Goal: Information Seeking & Learning: Check status

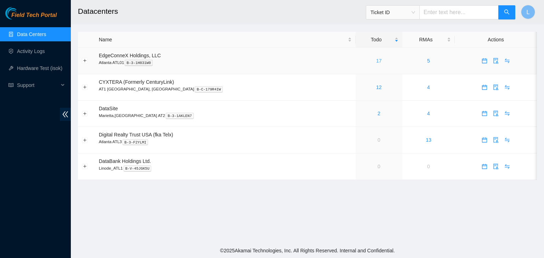
click at [376, 63] on link "17" at bounding box center [379, 61] width 6 height 6
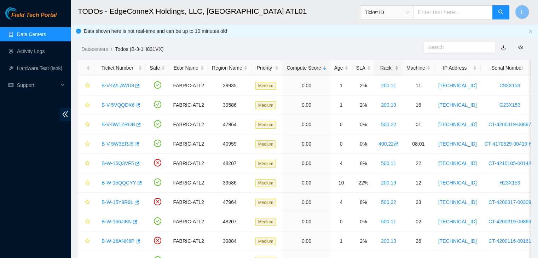
click at [383, 67] on div "Rack" at bounding box center [389, 68] width 20 height 8
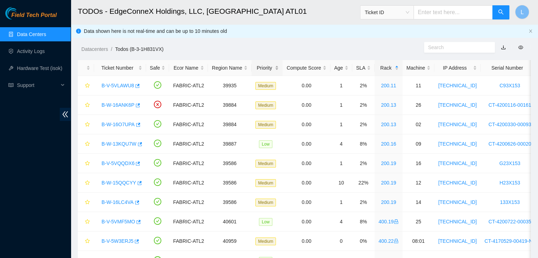
click at [258, 67] on div "Priority" at bounding box center [268, 68] width 24 height 8
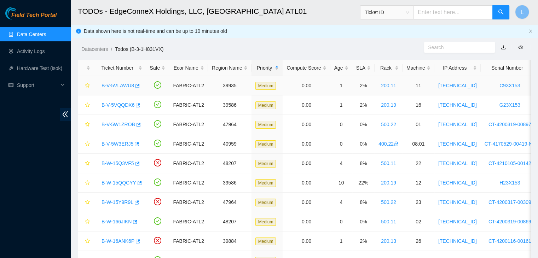
click at [119, 87] on link "B-V-5VLAWU8" at bounding box center [118, 86] width 33 height 6
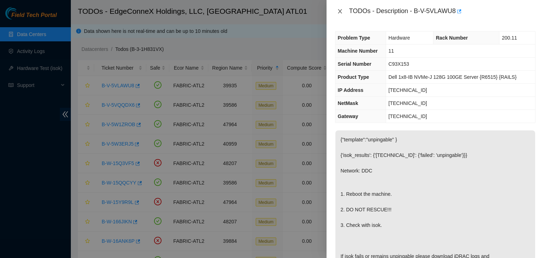
click at [342, 12] on icon "close" at bounding box center [340, 11] width 6 height 6
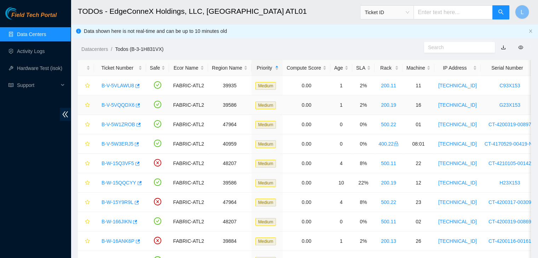
click at [122, 106] on link "B-V-5VQQDX6" at bounding box center [118, 105] width 33 height 6
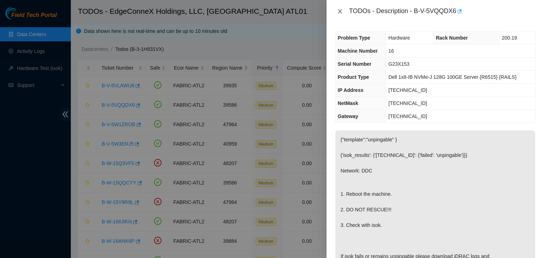
click at [340, 12] on icon "close" at bounding box center [340, 11] width 4 height 4
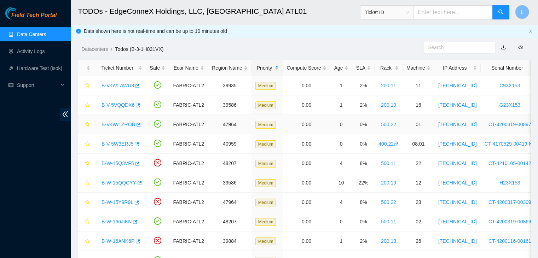
click at [120, 125] on link "B-V-5W1ZROB" at bounding box center [119, 125] width 34 height 6
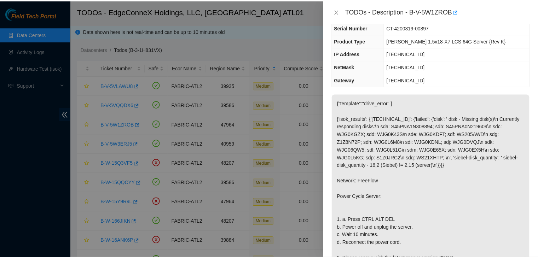
scroll to position [71, 0]
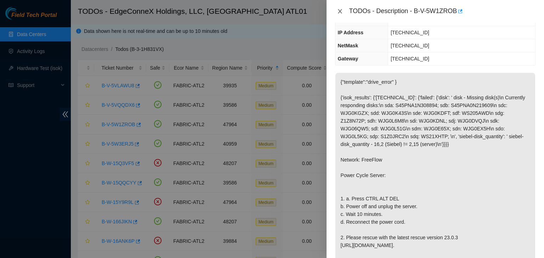
click at [341, 11] on icon "close" at bounding box center [340, 11] width 6 height 6
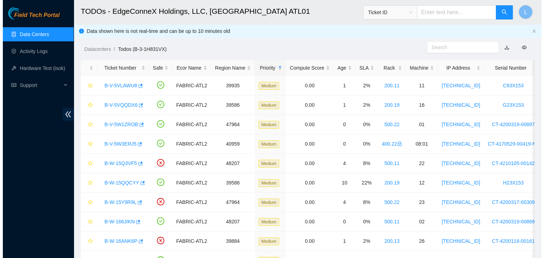
scroll to position [94, 0]
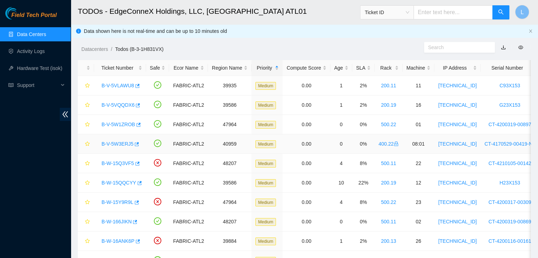
click at [119, 146] on link "B-V-5W3ERJ5" at bounding box center [118, 144] width 32 height 6
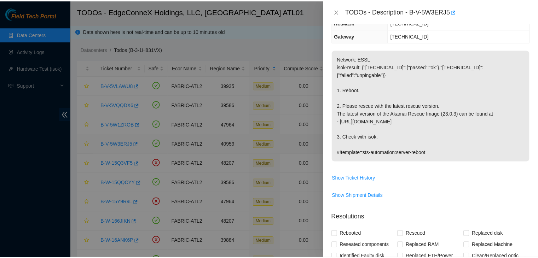
scroll to position [71, 0]
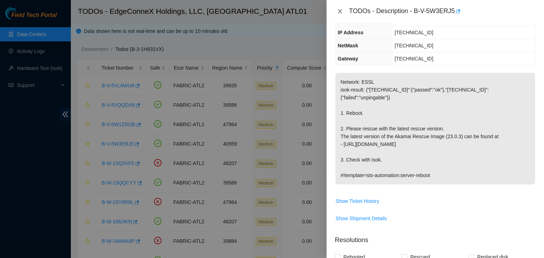
click at [340, 12] on icon "close" at bounding box center [340, 11] width 6 height 6
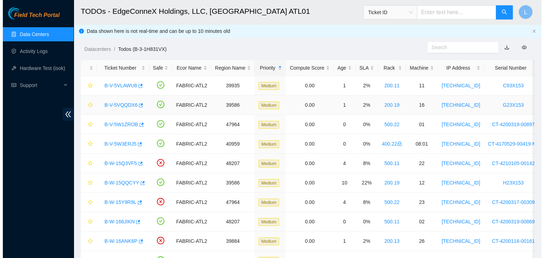
scroll to position [94, 0]
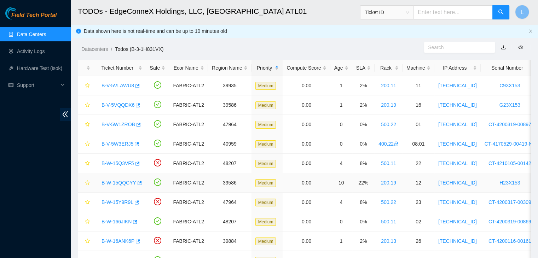
click at [120, 184] on link "B-W-15QQCYY" at bounding box center [119, 183] width 35 height 6
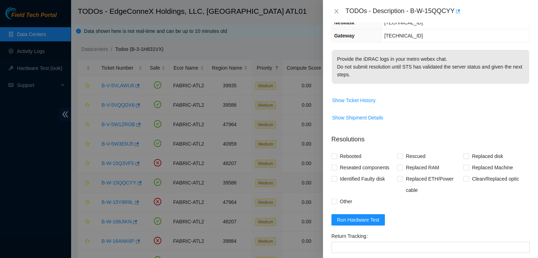
scroll to position [71, 0]
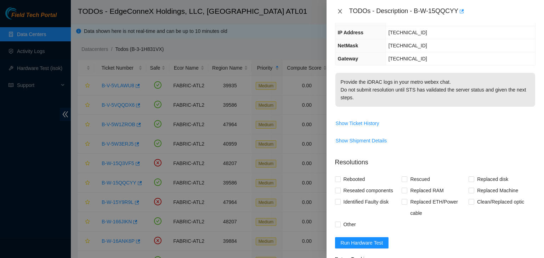
click at [340, 12] on icon "close" at bounding box center [340, 11] width 4 height 4
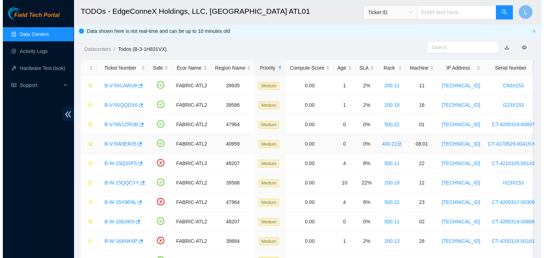
scroll to position [94, 0]
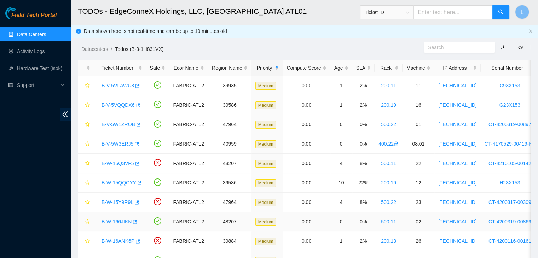
click at [117, 222] on link "B-W-166JIKN" at bounding box center [117, 222] width 30 height 6
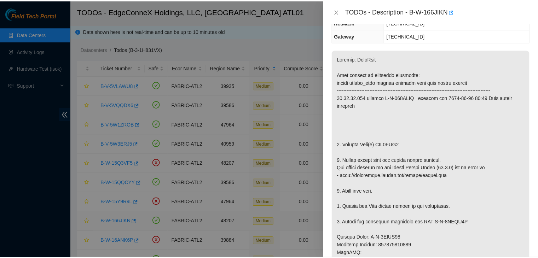
scroll to position [71, 0]
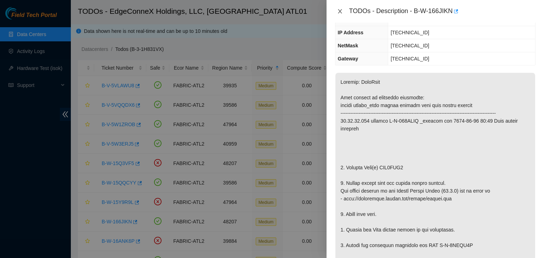
click at [342, 13] on icon "close" at bounding box center [340, 11] width 6 height 6
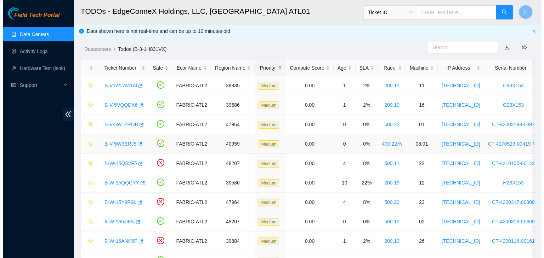
scroll to position [94, 0]
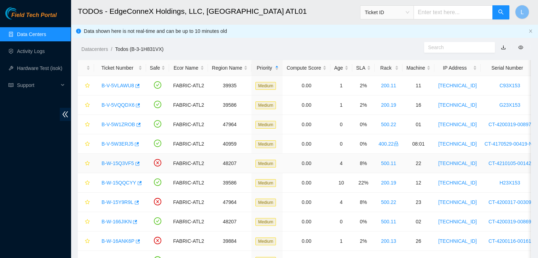
click at [127, 164] on link "B-W-15Q3VF5" at bounding box center [118, 164] width 33 height 6
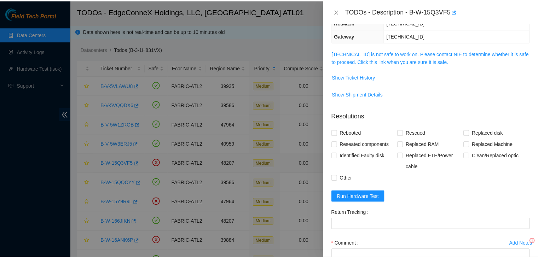
scroll to position [71, 0]
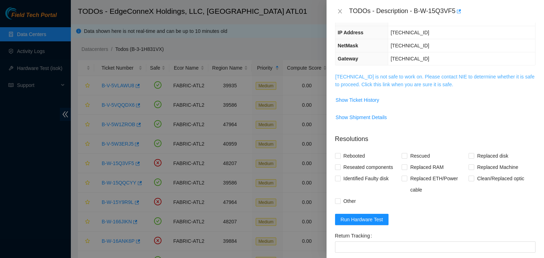
click at [389, 86] on link "23.52.90.180 is not safe to work on. Please contact NIE to determine whether it…" at bounding box center [434, 80] width 199 height 13
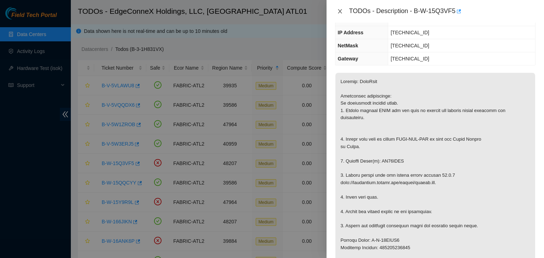
click at [340, 12] on icon "close" at bounding box center [340, 11] width 6 height 6
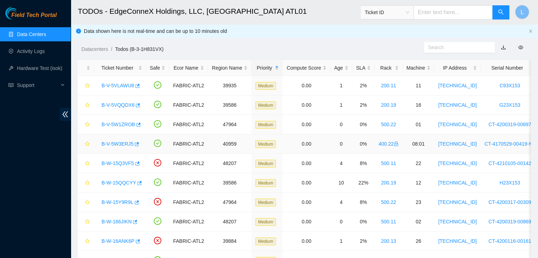
scroll to position [35, 0]
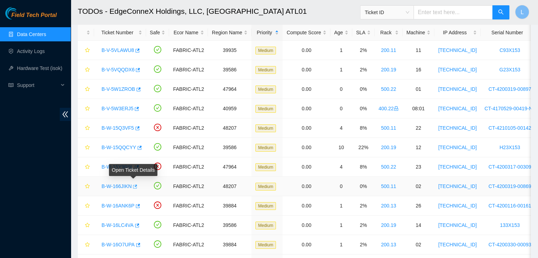
click at [132, 189] on button "button" at bounding box center [135, 186] width 6 height 11
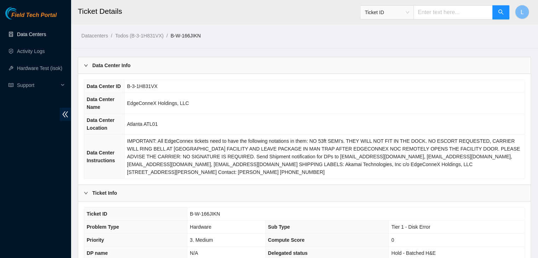
click at [40, 35] on link "Data Centers" at bounding box center [31, 35] width 29 height 6
